Goal: Task Accomplishment & Management: Use online tool/utility

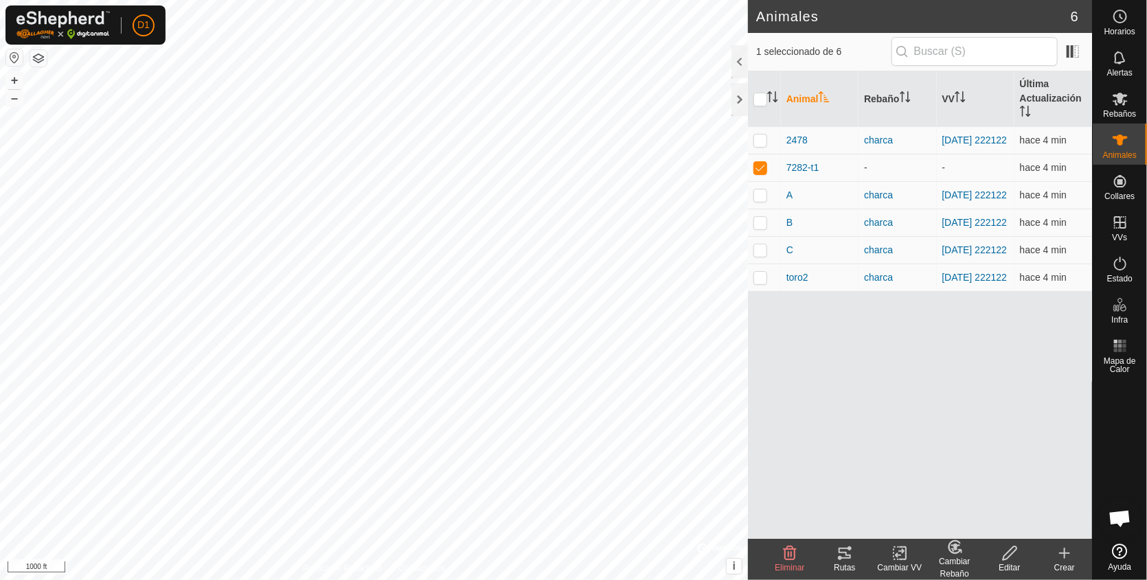
click at [845, 554] on icon at bounding box center [844, 553] width 16 height 16
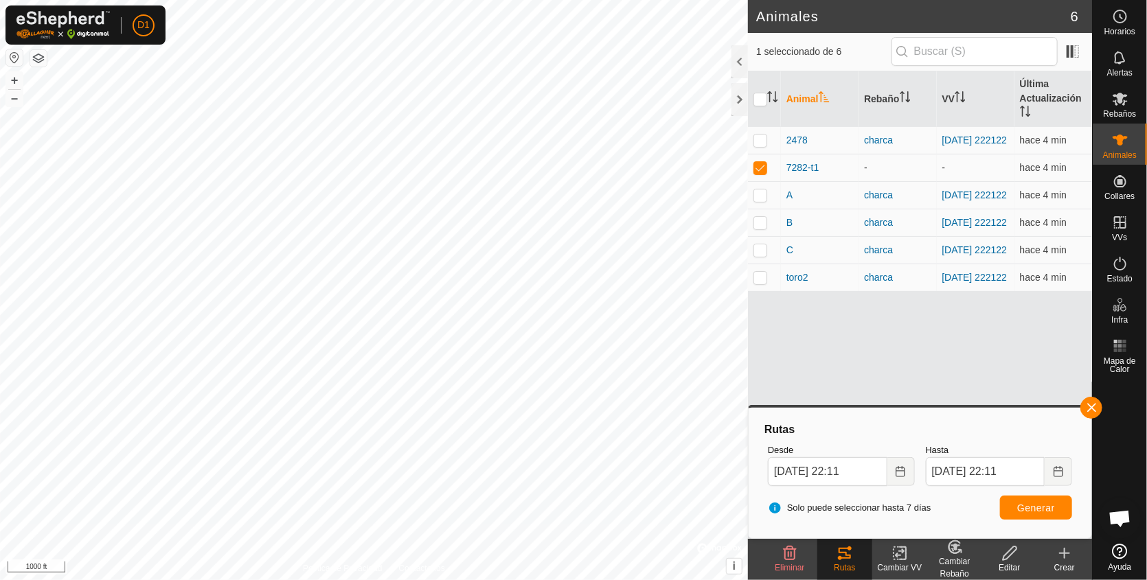
click at [787, 347] on div "Animales 6 1 seleccionado de 6 Animal Rebaño VV Última Actualización 2478 charc…" at bounding box center [546, 290] width 1092 height 580
click at [759, 167] on p-checkbox at bounding box center [760, 167] width 14 height 11
checkbox input "false"
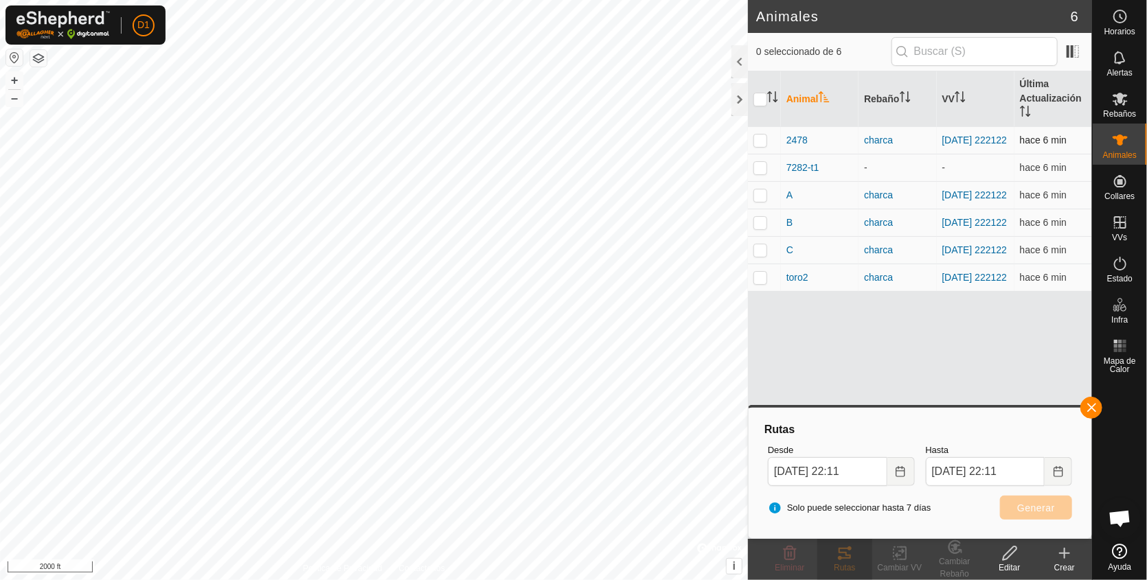
click at [764, 142] on p-checkbox at bounding box center [760, 140] width 14 height 11
click at [1039, 513] on span "Generar" at bounding box center [1036, 508] width 38 height 11
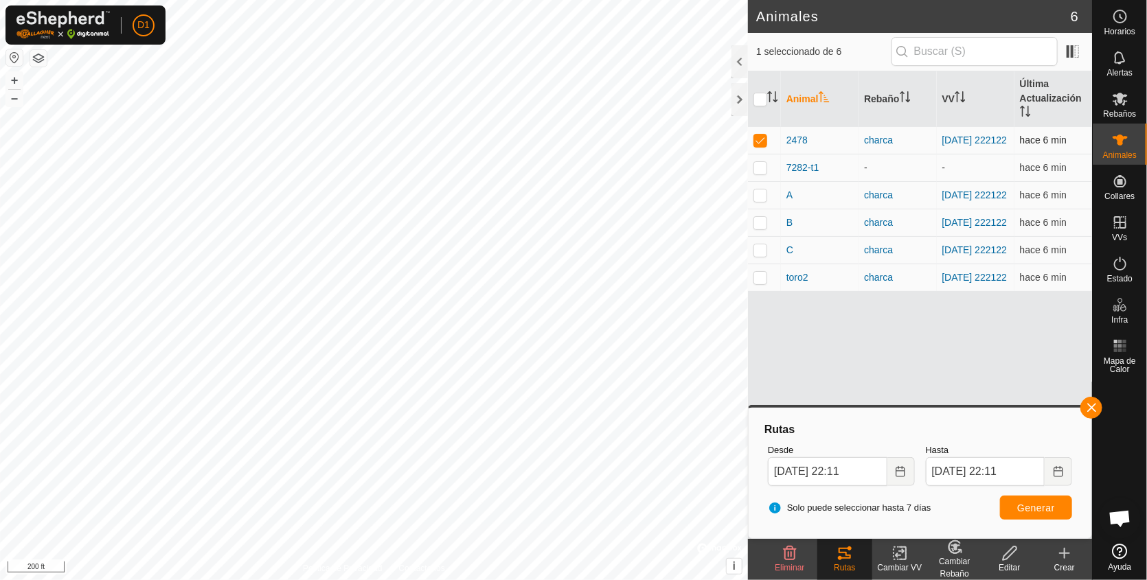
click at [757, 143] on p-checkbox at bounding box center [760, 140] width 14 height 11
checkbox input "false"
click at [758, 197] on p-checkbox at bounding box center [760, 195] width 14 height 11
click at [1039, 499] on button "Generar" at bounding box center [1036, 508] width 72 height 24
click at [760, 197] on p-checkbox at bounding box center [760, 195] width 14 height 11
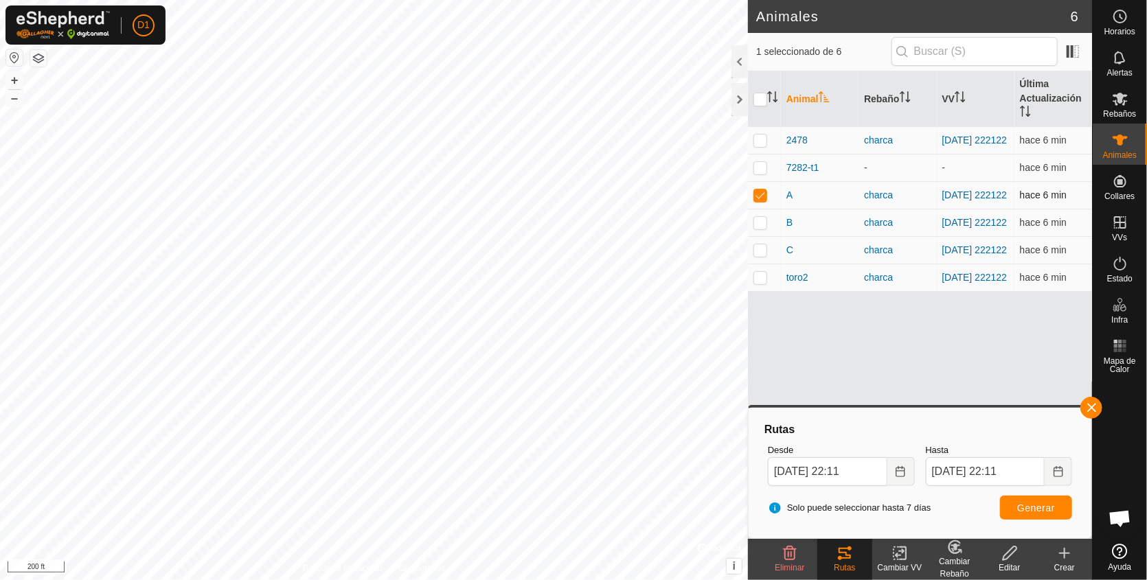
checkbox input "false"
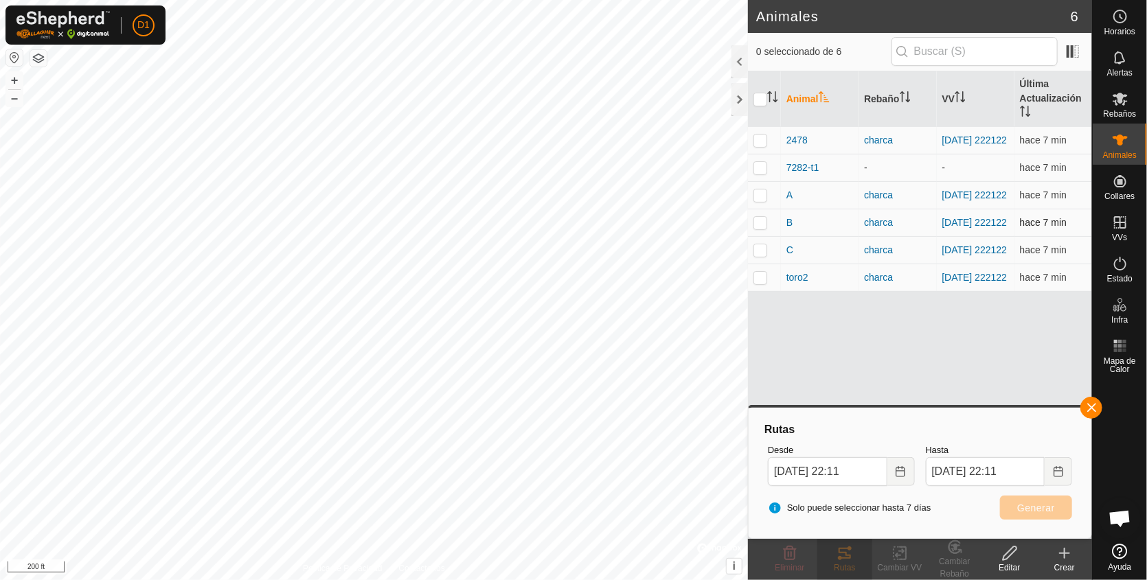
click at [755, 227] on p-checkbox at bounding box center [760, 222] width 14 height 11
click at [1040, 508] on span "Generar" at bounding box center [1036, 508] width 38 height 11
click at [759, 228] on p-checkbox at bounding box center [760, 222] width 14 height 11
checkbox input "false"
click at [759, 255] on p-checkbox at bounding box center [760, 249] width 14 height 11
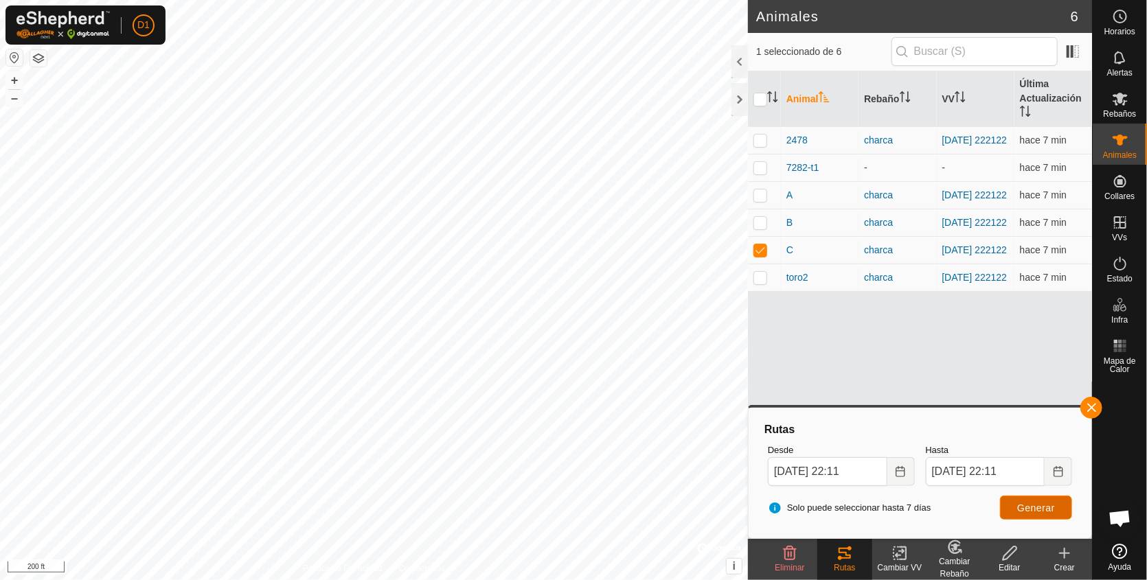
click at [1037, 509] on span "Generar" at bounding box center [1036, 508] width 38 height 11
click at [760, 250] on p-checkbox at bounding box center [760, 249] width 14 height 11
checkbox input "false"
click at [760, 283] on p-checkbox at bounding box center [760, 277] width 14 height 11
click at [1024, 511] on span "Generar" at bounding box center [1036, 508] width 38 height 11
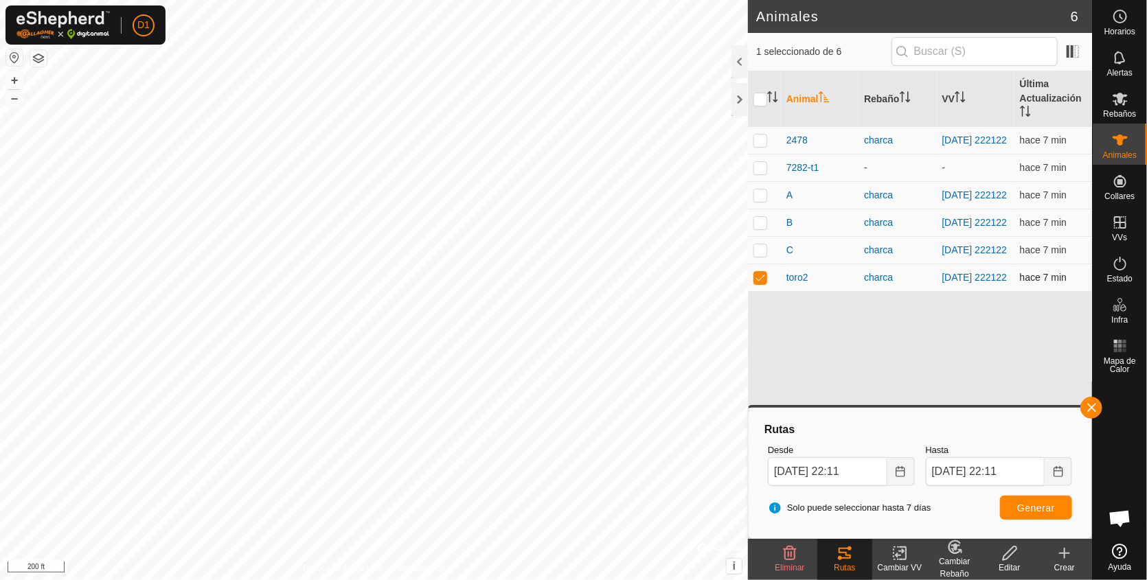
click at [758, 283] on p-checkbox at bounding box center [760, 277] width 14 height 11
checkbox input "false"
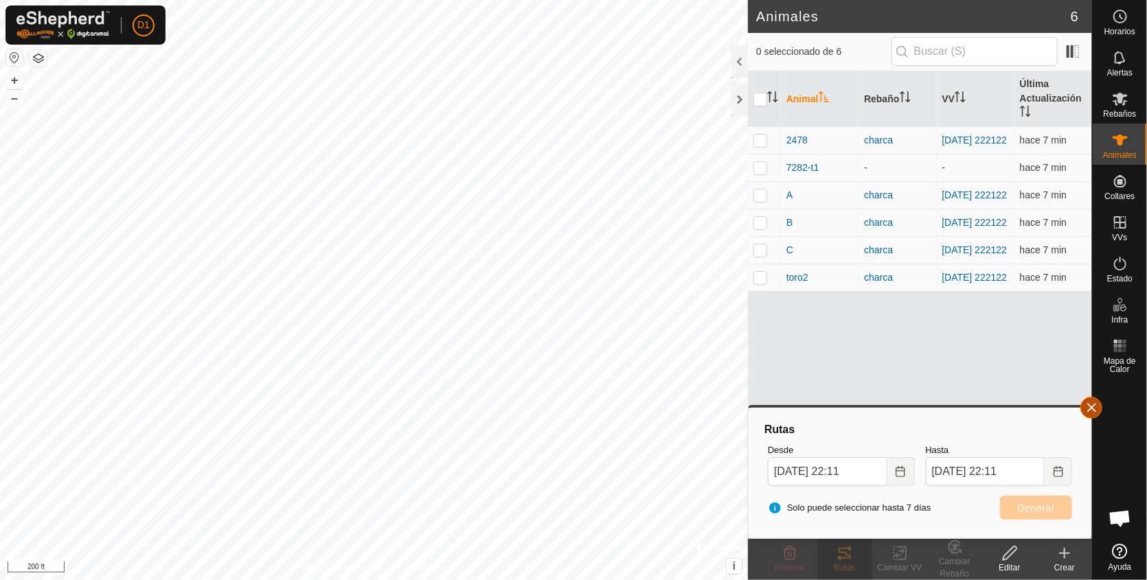
click at [1094, 411] on button "button" at bounding box center [1091, 408] width 22 height 22
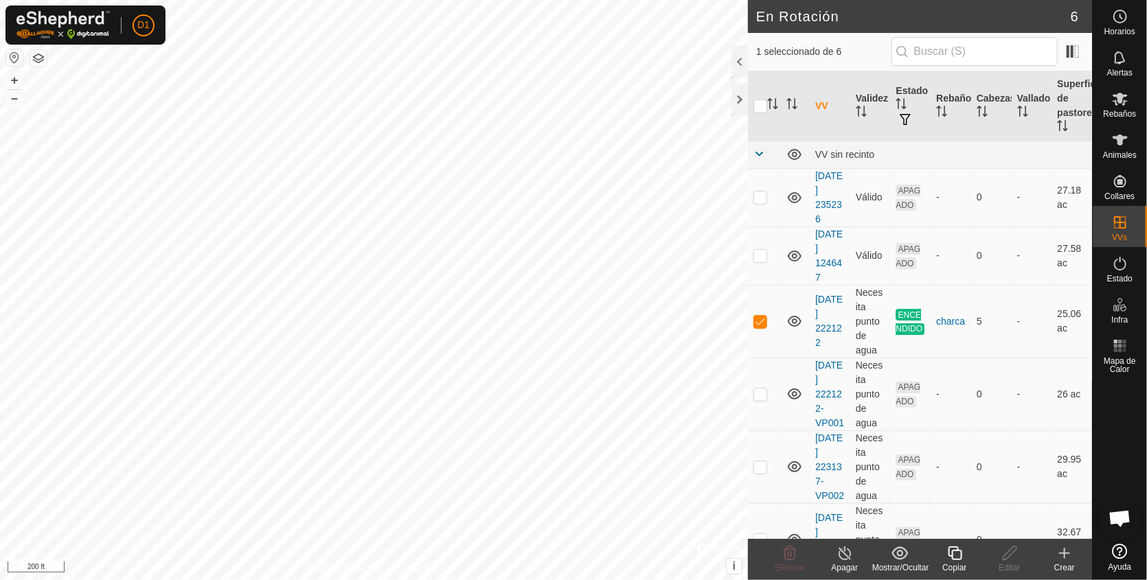
checkbox input "false"
click at [757, 397] on p-checkbox at bounding box center [760, 394] width 14 height 11
checkbox input "true"
click at [1115, 115] on span "Rebaños" at bounding box center [1119, 114] width 33 height 8
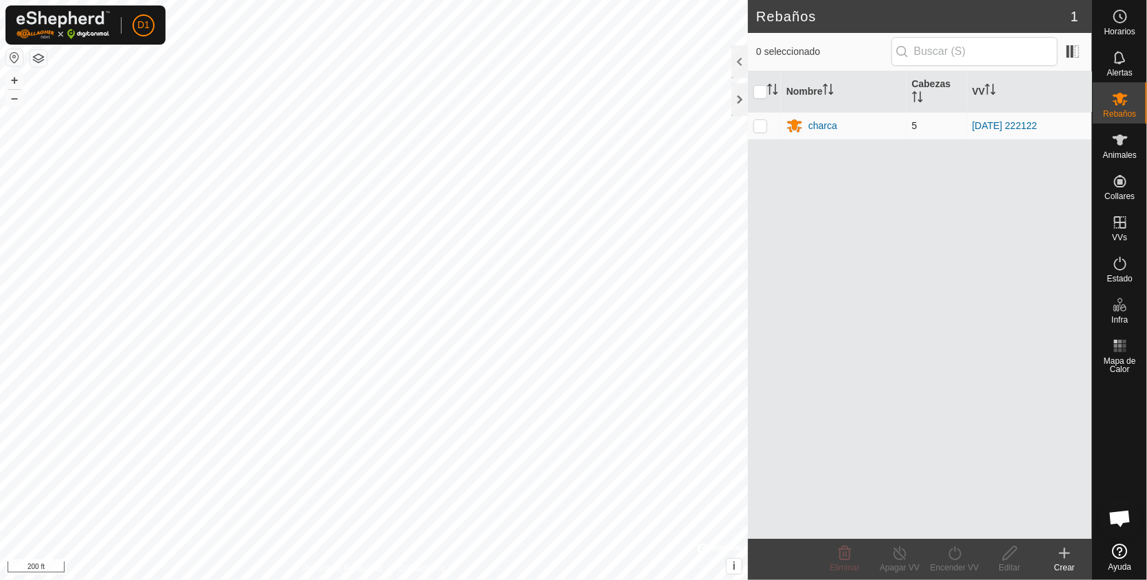
click at [759, 123] on p-checkbox at bounding box center [760, 125] width 14 height 11
checkbox input "true"
click at [956, 555] on icon at bounding box center [954, 553] width 17 height 16
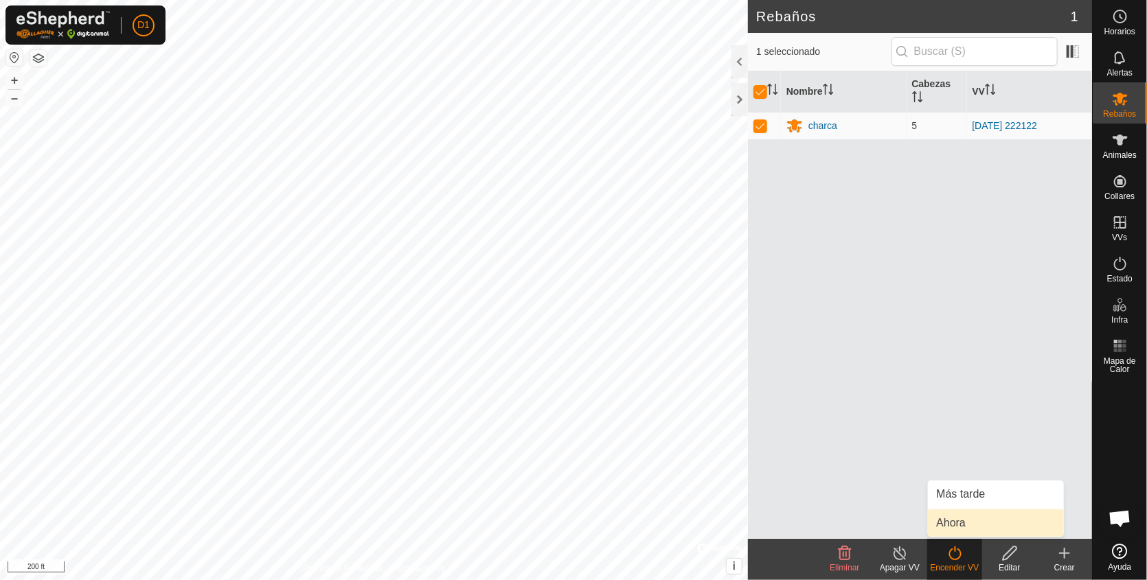
click at [949, 529] on link "Ahora" at bounding box center [996, 522] width 136 height 27
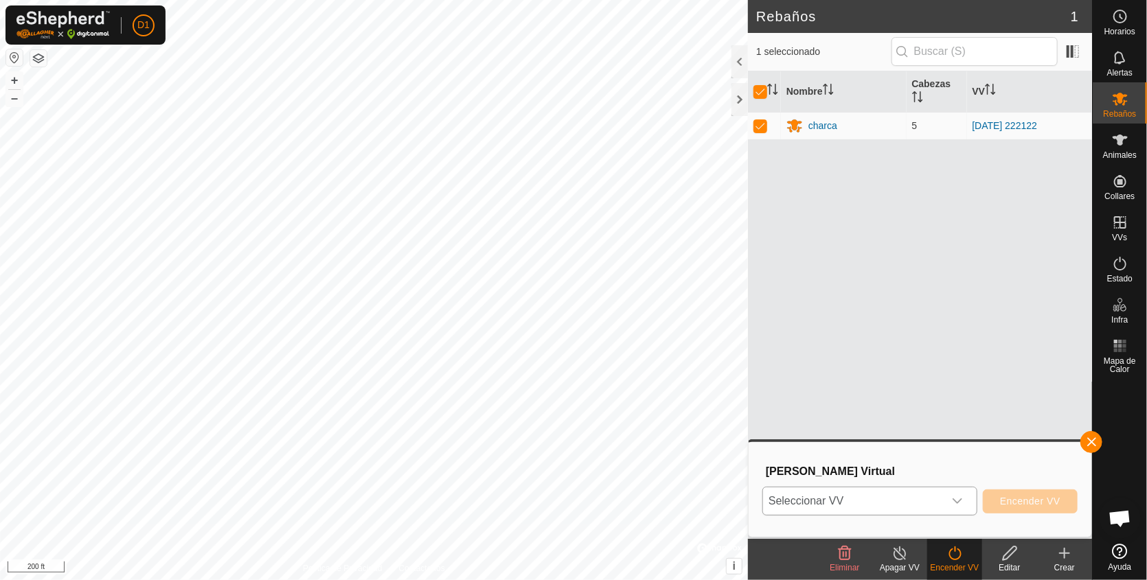
click at [958, 498] on icon "dropdown trigger" at bounding box center [957, 501] width 11 height 11
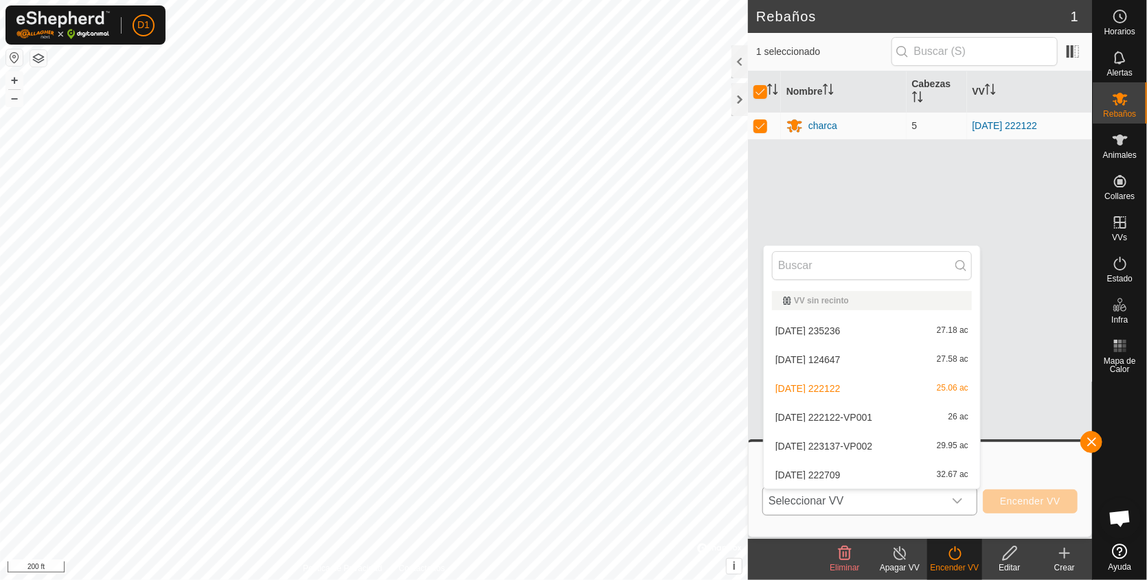
click at [897, 417] on li "[DATE] 222122-VP001 26 ac" at bounding box center [872, 417] width 216 height 27
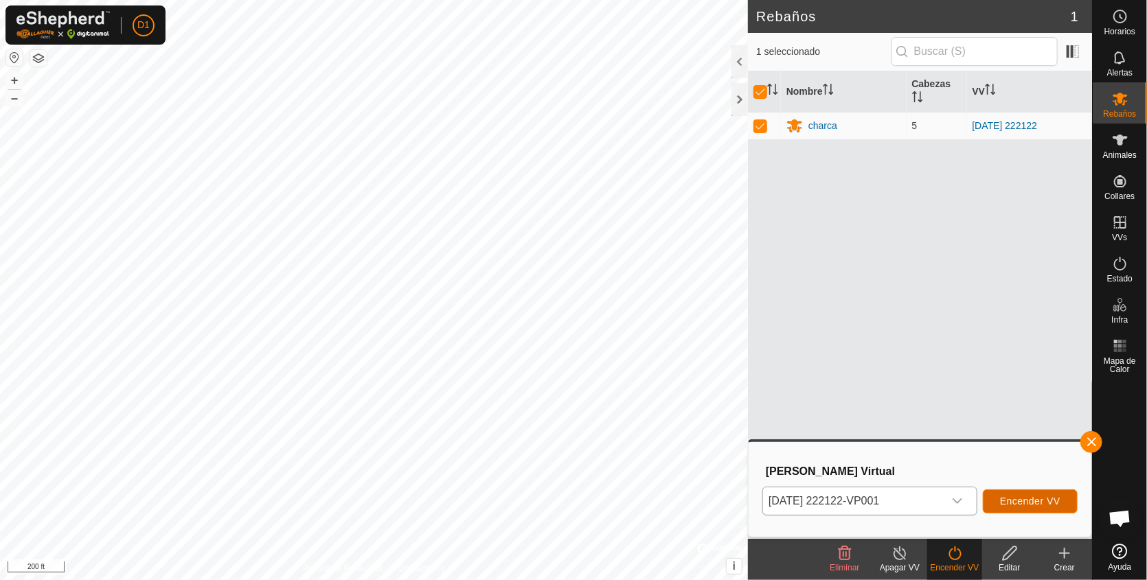
click at [1033, 500] on span "Encender VV" at bounding box center [1030, 501] width 60 height 11
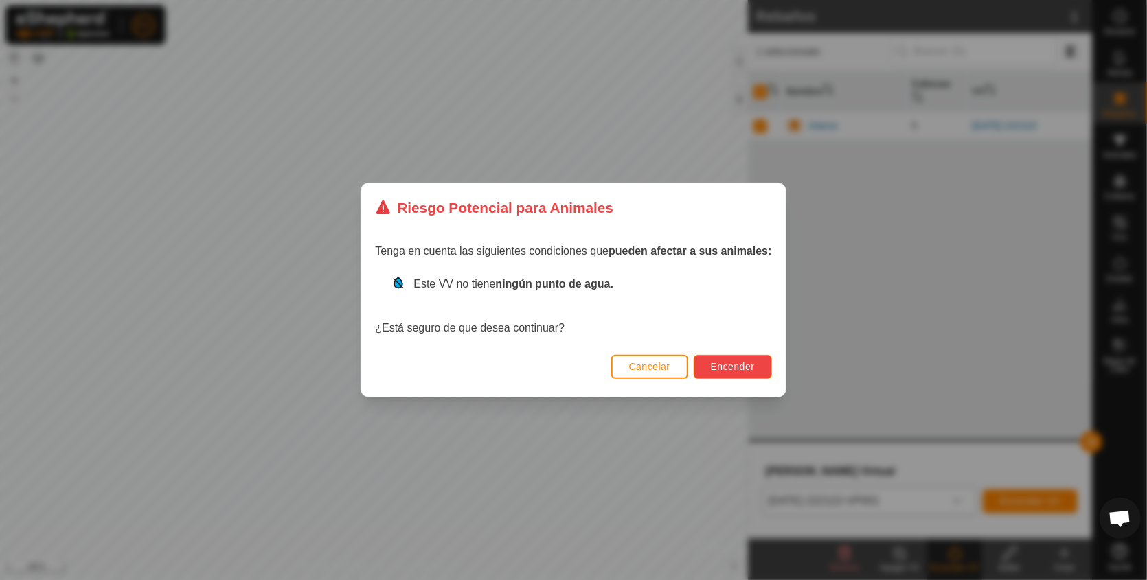
click at [740, 363] on span "Encender" at bounding box center [733, 366] width 44 height 11
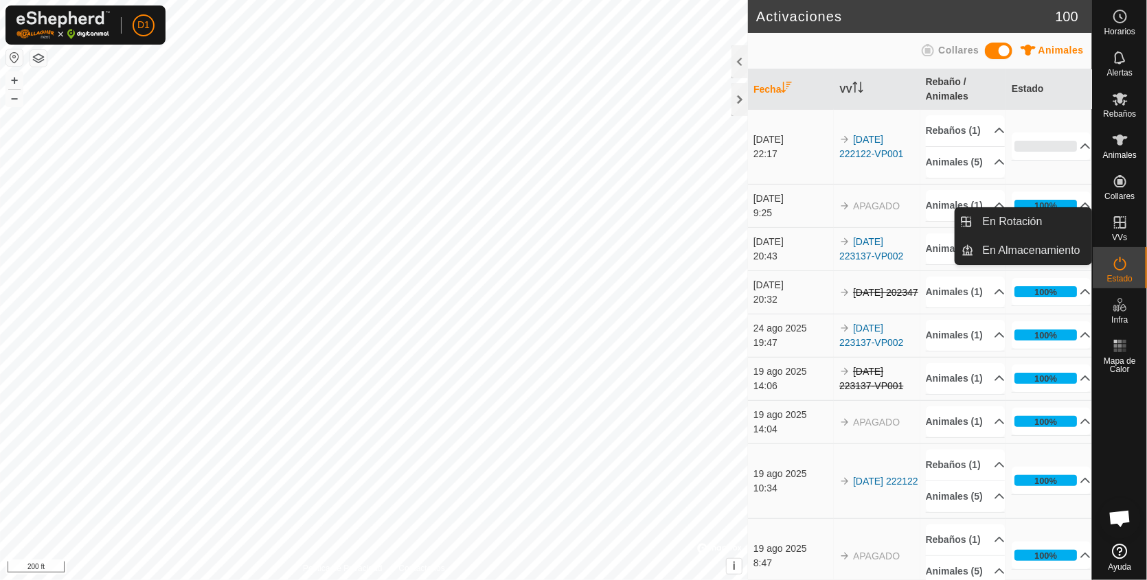
click at [1116, 225] on icon at bounding box center [1120, 222] width 16 height 16
click at [1040, 243] on link "En Almacenamiento" at bounding box center [1032, 250] width 117 height 27
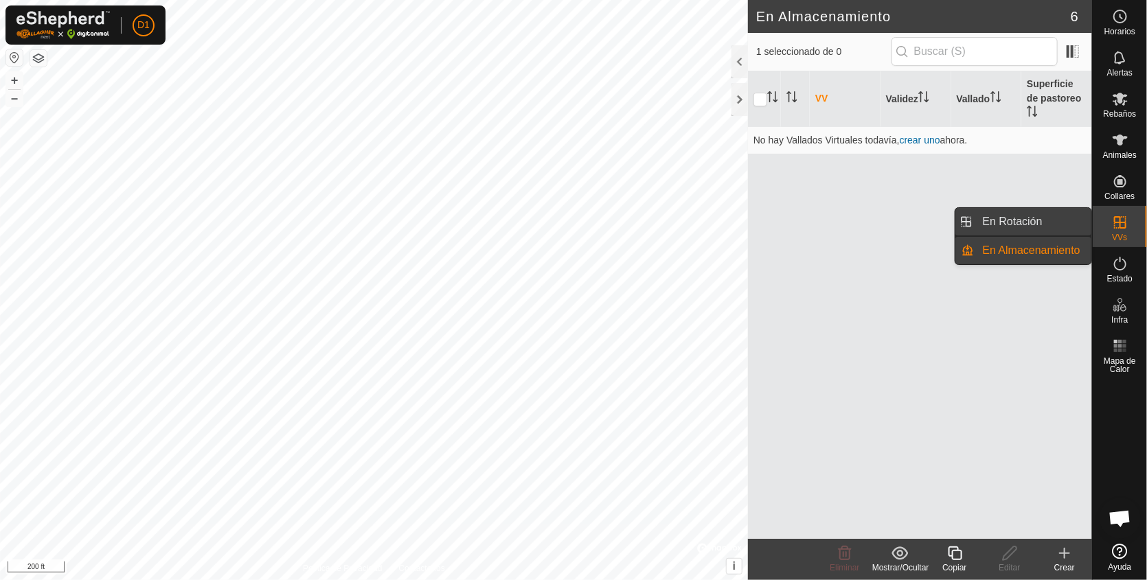
click at [1027, 214] on link "En Rotación" at bounding box center [1032, 221] width 117 height 27
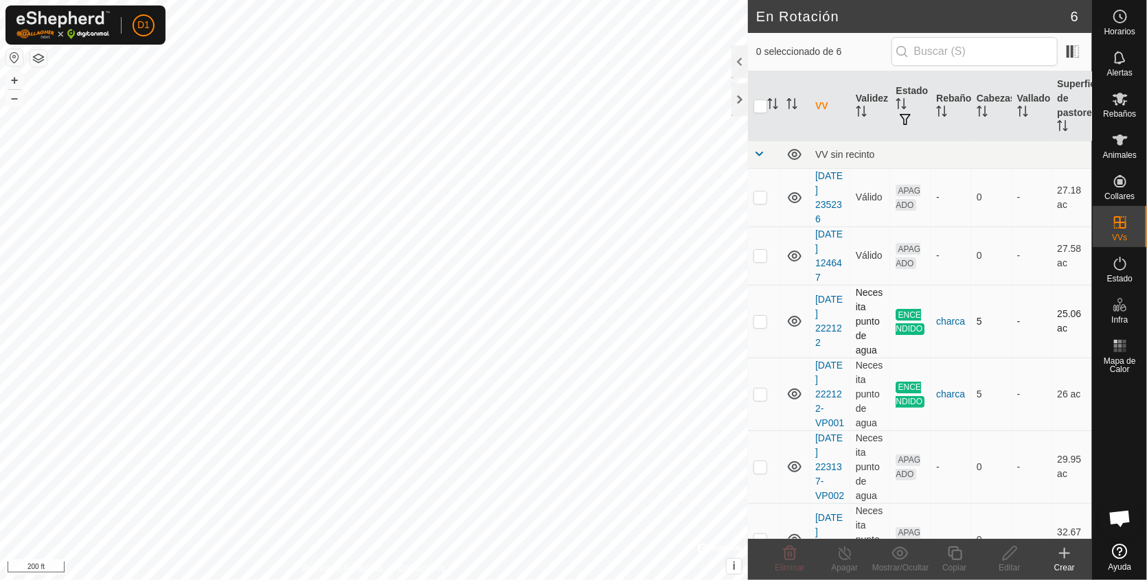
click at [757, 322] on p-checkbox at bounding box center [760, 321] width 14 height 11
checkbox input "true"
click at [842, 553] on icon at bounding box center [844, 553] width 17 height 16
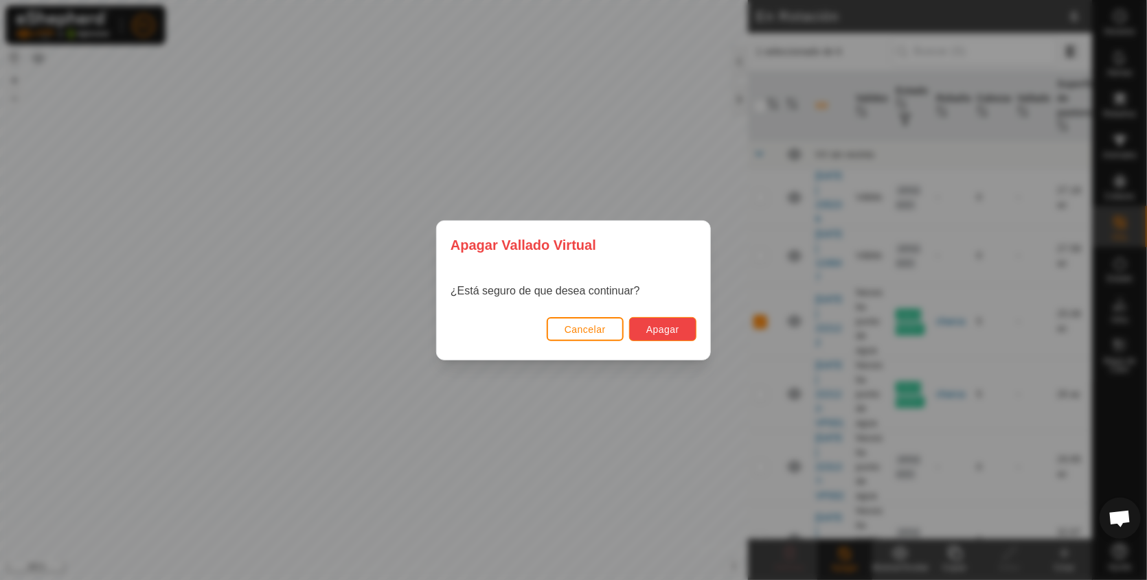
click at [668, 328] on span "Apagar" at bounding box center [662, 329] width 33 height 11
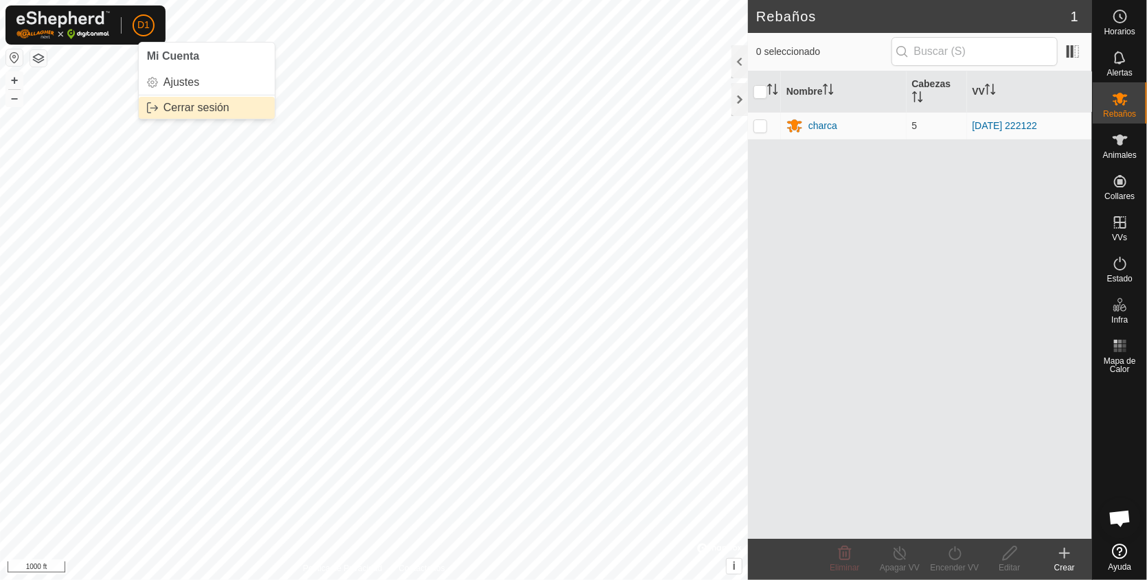
click at [183, 108] on link "Cerrar sesión" at bounding box center [207, 108] width 136 height 22
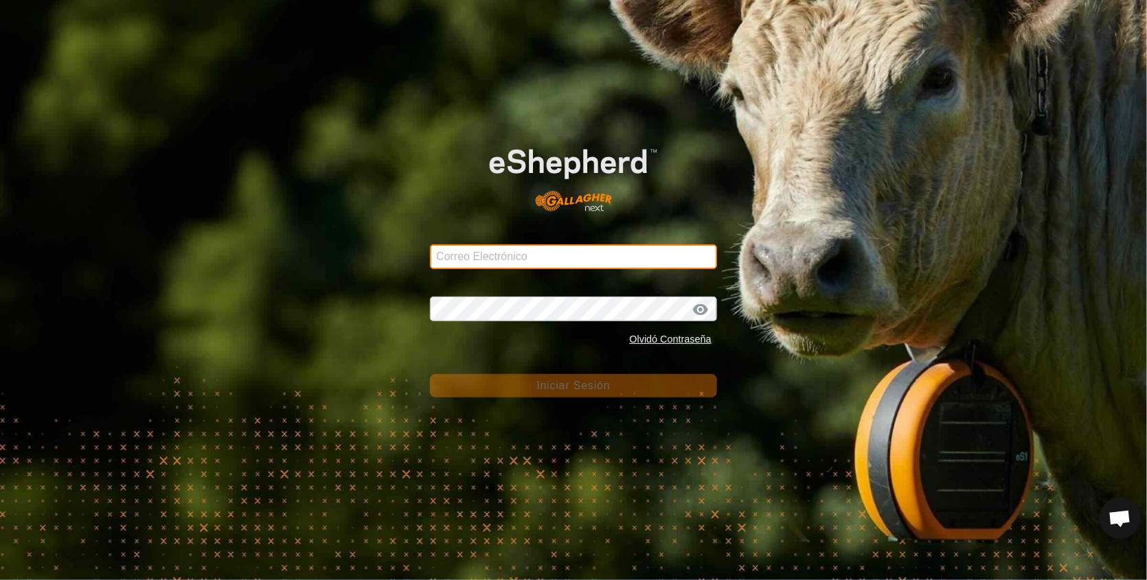
type input "diego.aparmeri@correoganadero.es"
